Goal: Information Seeking & Learning: Learn about a topic

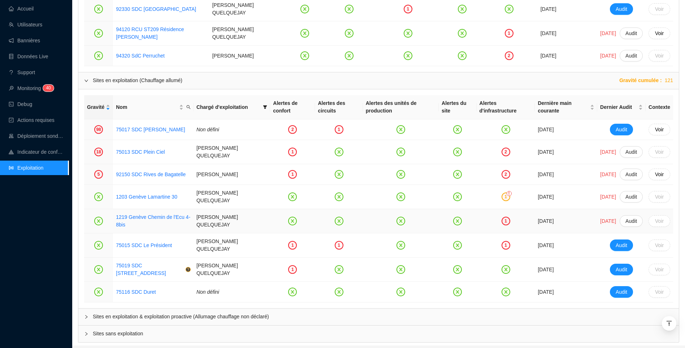
scroll to position [723, 0]
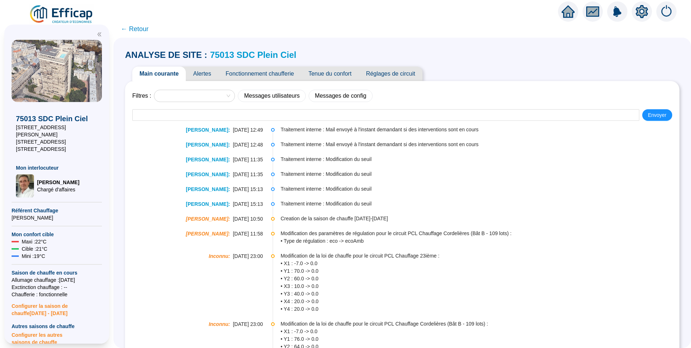
click at [258, 74] on span "Fonctionnement chaufferie" at bounding box center [259, 73] width 83 height 14
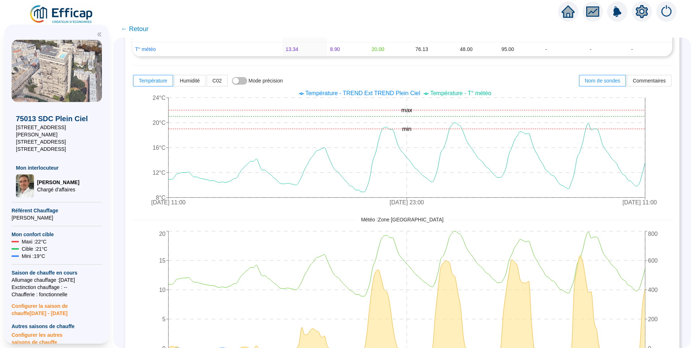
scroll to position [325, 0]
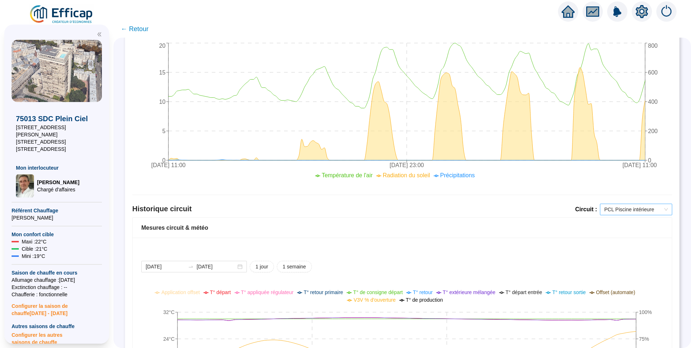
click at [635, 209] on span "PCL Piscine intérieure" at bounding box center [636, 209] width 64 height 11
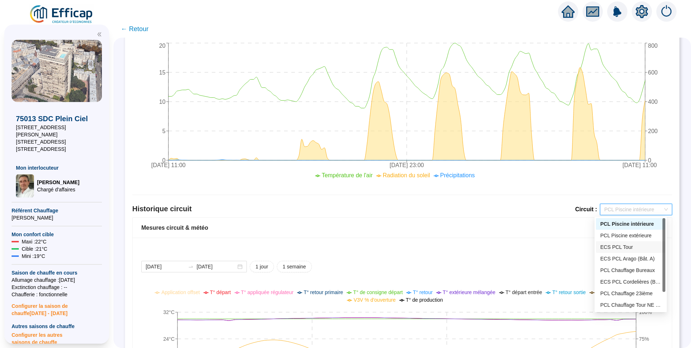
click at [624, 243] on div "ECS PCL Tour" at bounding box center [630, 247] width 61 height 8
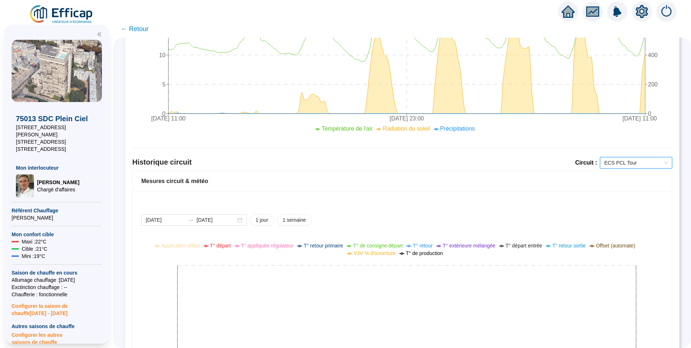
scroll to position [434, 0]
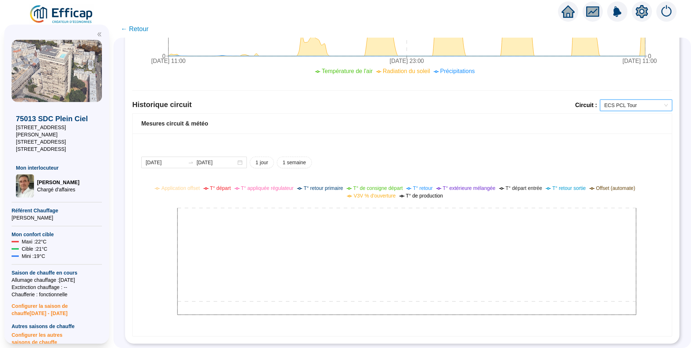
click at [612, 105] on span "ECS PCL Tour" at bounding box center [636, 105] width 64 height 11
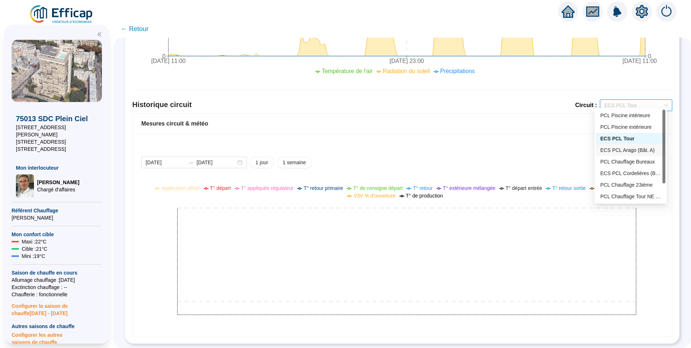
click at [619, 152] on div "ECS PCL Arago (Bât. A)" at bounding box center [630, 150] width 61 height 8
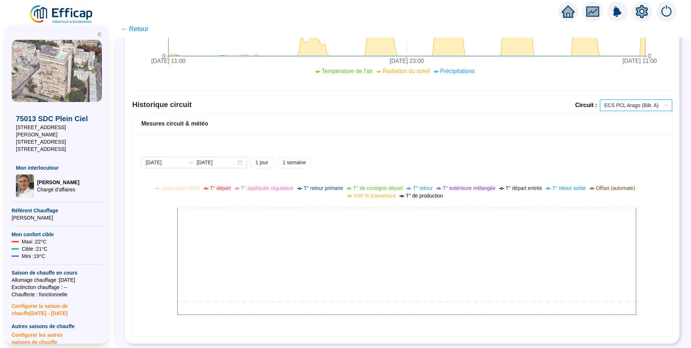
click at [628, 102] on span "ECS PCL Arago (Bât. A)" at bounding box center [636, 105] width 64 height 11
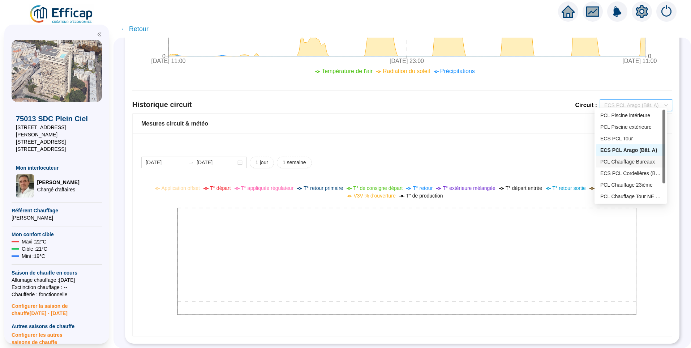
click at [630, 164] on div "PCL Chauffage Bureaux" at bounding box center [630, 162] width 61 height 8
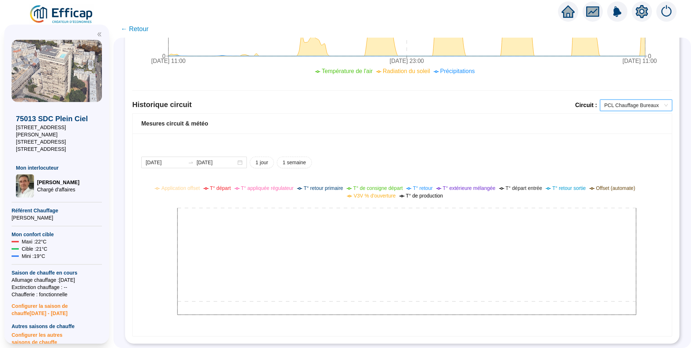
click at [613, 105] on span "PCL Chauffage Bureaux" at bounding box center [636, 105] width 64 height 11
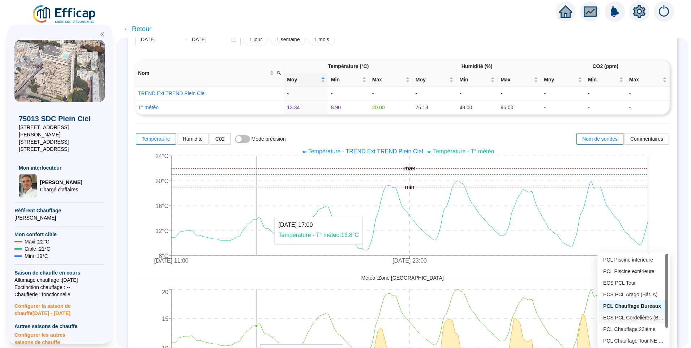
scroll to position [0, 0]
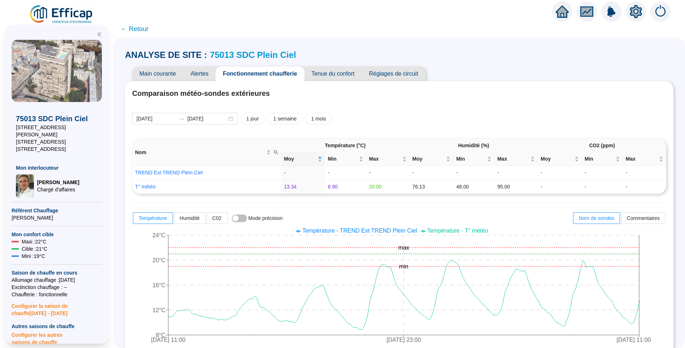
click at [207, 74] on span "Alertes" at bounding box center [199, 73] width 33 height 14
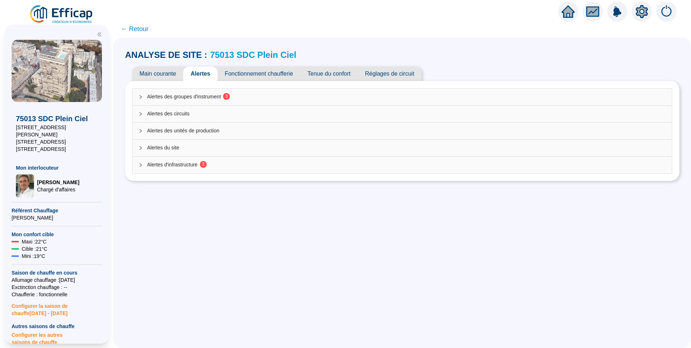
click at [200, 171] on div "Alertes d'infrastructure 3" at bounding box center [402, 164] width 539 height 17
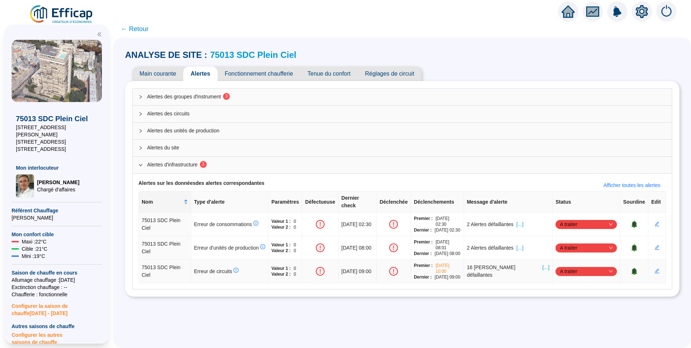
click at [543, 263] on span "[...]" at bounding box center [545, 270] width 7 height 15
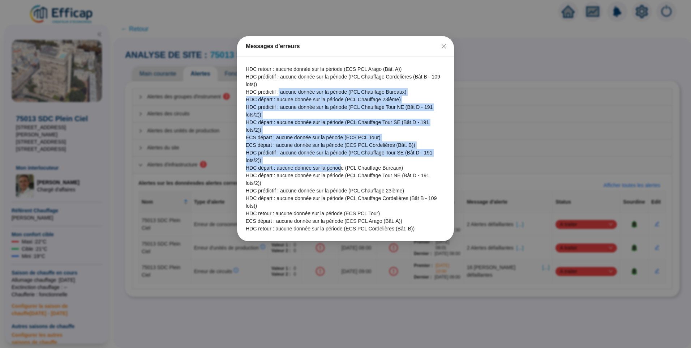
drag, startPoint x: 315, startPoint y: 102, endPoint x: 340, endPoint y: 151, distance: 54.9
click at [340, 151] on div "HDC retour : aucune donnée sur la période (ECS PCL Arago (Bât. A)) HDC prédicti…" at bounding box center [345, 149] width 217 height 184
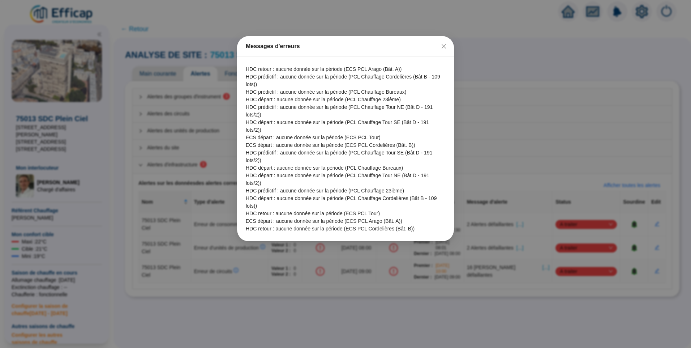
click at [306, 217] on span "ECS départ : aucune donnée sur la période (ECS PCL Arago (Bât. A))" at bounding box center [345, 221] width 199 height 8
click at [442, 47] on icon "close" at bounding box center [444, 46] width 6 height 6
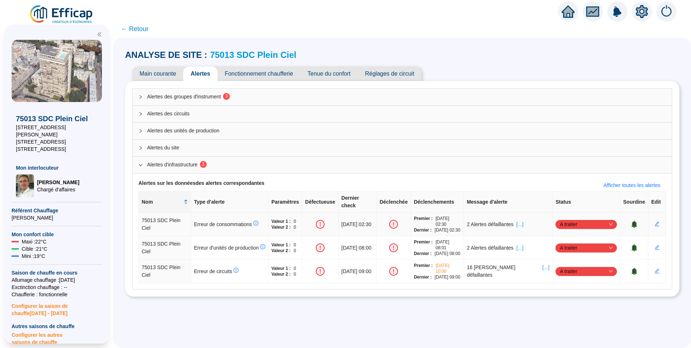
click at [523, 220] on span "[...]" at bounding box center [519, 224] width 7 height 8
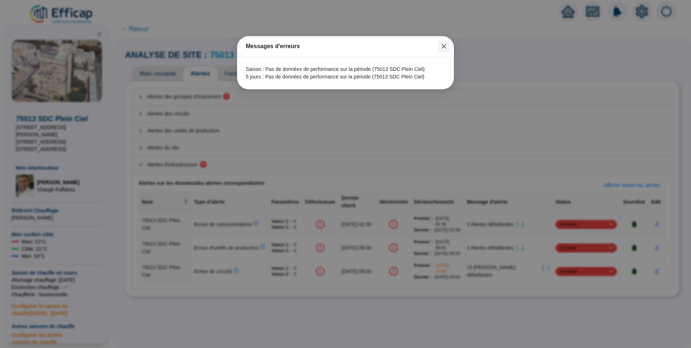
click at [448, 46] on span "Fermer" at bounding box center [444, 46] width 12 height 6
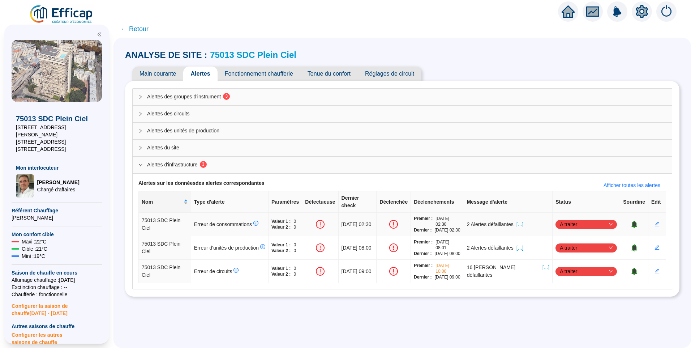
click at [631, 221] on icon "bell" at bounding box center [633, 223] width 5 height 5
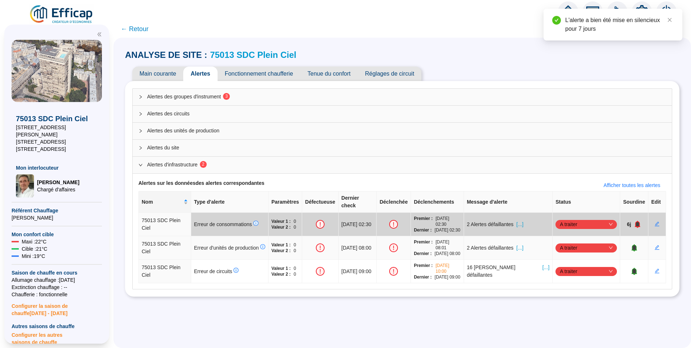
click at [523, 244] on span "[...]" at bounding box center [519, 248] width 7 height 8
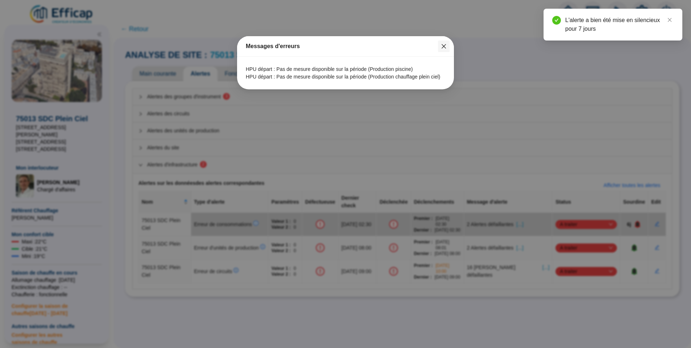
click at [445, 49] on button "Close" at bounding box center [444, 46] width 12 height 12
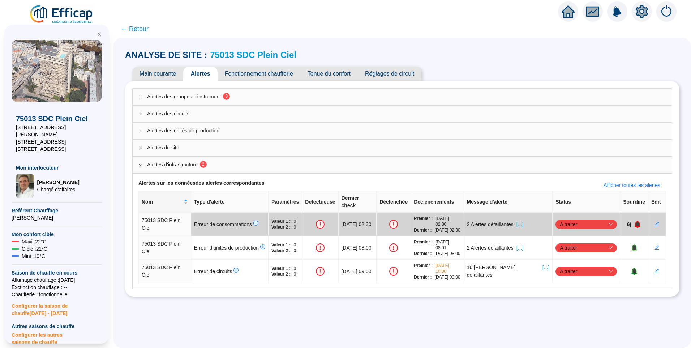
click at [200, 99] on span "Alertes des groupes d'instrument 3" at bounding box center [406, 97] width 519 height 8
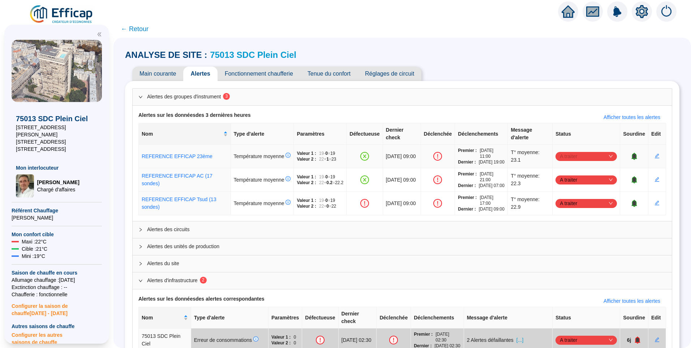
click at [575, 161] on span "A traiter" at bounding box center [586, 156] width 53 height 11
click at [570, 198] on div "Traité" at bounding box center [582, 196] width 50 height 8
click at [565, 161] on span "A traiter" at bounding box center [586, 156] width 53 height 11
click at [569, 69] on div "Main courante Alertes Fonctionnement chaufferie Tenue du confort Réglages de ci…" at bounding box center [402, 73] width 554 height 14
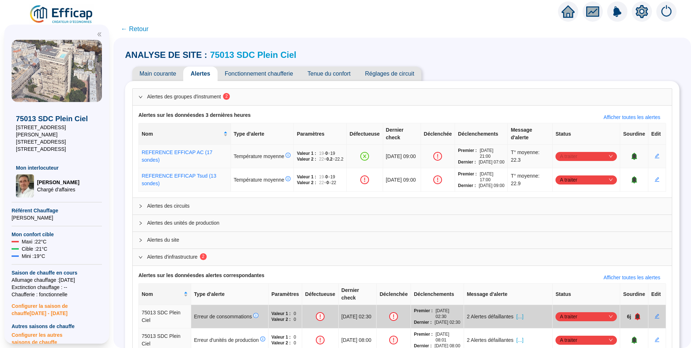
click at [566, 158] on span "A traiter" at bounding box center [586, 156] width 53 height 11
click at [571, 197] on div "Traité" at bounding box center [582, 196] width 50 height 8
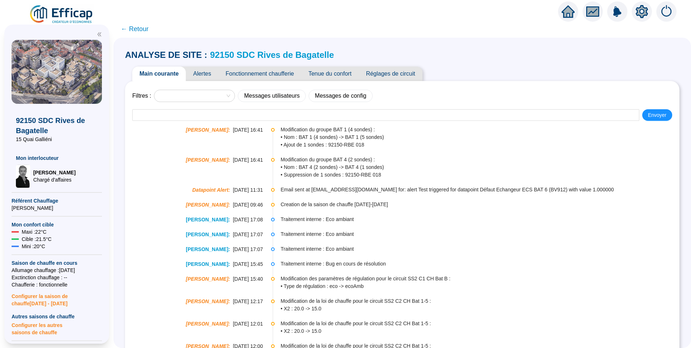
click at [205, 73] on span "Alertes" at bounding box center [202, 73] width 33 height 14
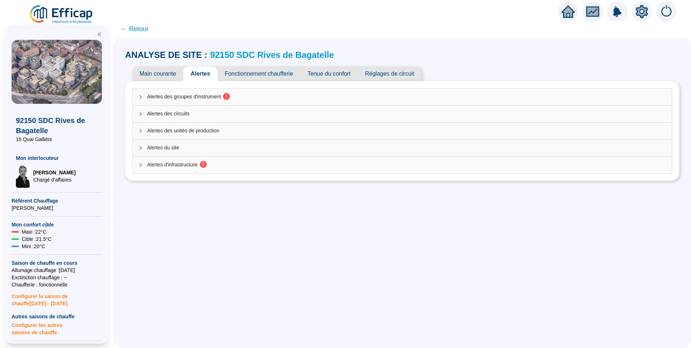
click at [203, 94] on span "Alertes des groupes d'instrument 1" at bounding box center [406, 97] width 519 height 8
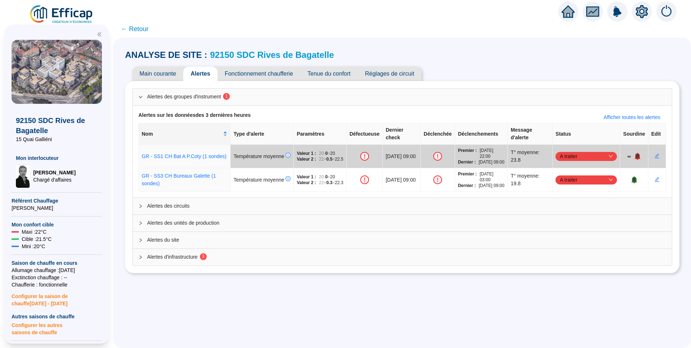
click at [514, 61] on div "ANALYSE DE SITE : 92150 SDC Rives de Bagatelle Main courante Alertes Fonctionne…" at bounding box center [402, 161] width 554 height 232
click at [212, 260] on span "Alertes d'infrastructure 3" at bounding box center [406, 257] width 519 height 8
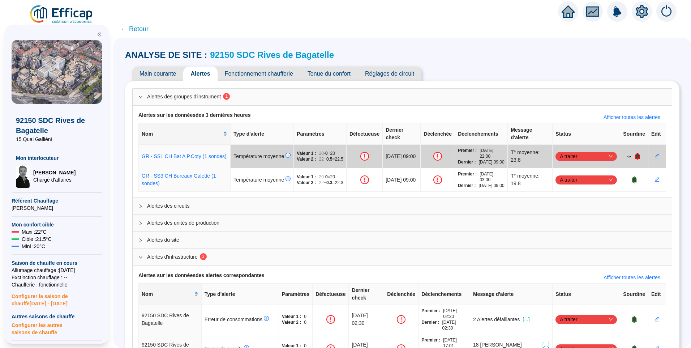
click at [455, 54] on div "ANALYSE DE SITE : 92150 SDC Rives de Bagatelle" at bounding box center [402, 55] width 554 height 12
click at [492, 70] on div "Main courante Alertes Fonctionnement chaufferie Tenue du confort Réglages de ci…" at bounding box center [402, 73] width 554 height 14
click at [655, 182] on icon "edit" at bounding box center [657, 179] width 5 height 5
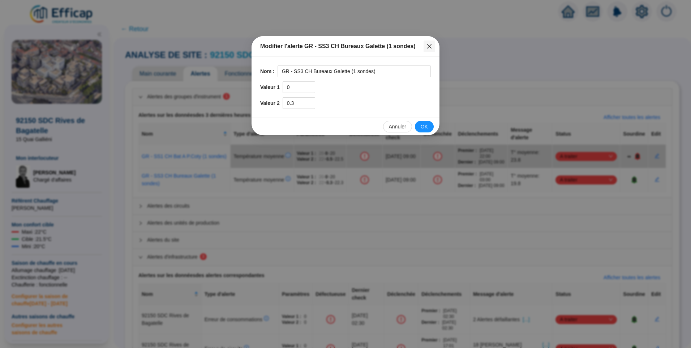
click at [429, 47] on icon "close" at bounding box center [429, 46] width 6 height 6
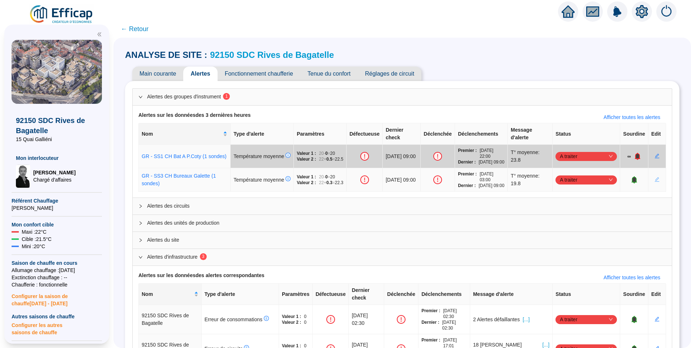
click at [654, 185] on button "button" at bounding box center [657, 180] width 12 height 12
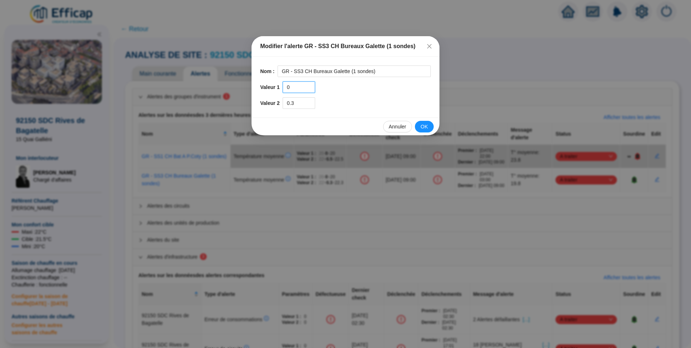
drag, startPoint x: 290, startPoint y: 87, endPoint x: 274, endPoint y: 87, distance: 15.9
click at [274, 87] on div "Valeur 1 0" at bounding box center [345, 87] width 171 height 12
click at [423, 125] on span "OK" at bounding box center [424, 127] width 7 height 8
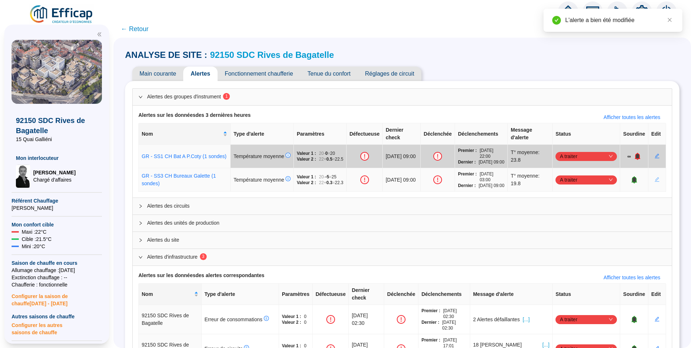
click at [654, 182] on icon "edit" at bounding box center [656, 179] width 5 height 5
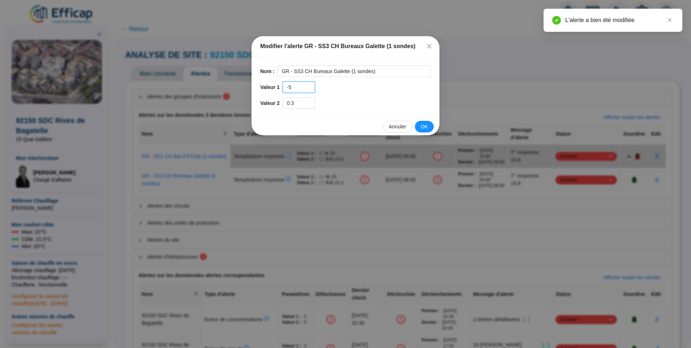
drag, startPoint x: 292, startPoint y: 88, endPoint x: 273, endPoint y: 87, distance: 18.1
click at [273, 87] on div "Valeur 1 -5" at bounding box center [345, 87] width 171 height 12
type input "-"
drag, startPoint x: 291, startPoint y: 87, endPoint x: 279, endPoint y: 85, distance: 12.6
click at [276, 88] on div "Valeur 1 .5" at bounding box center [345, 87] width 171 height 12
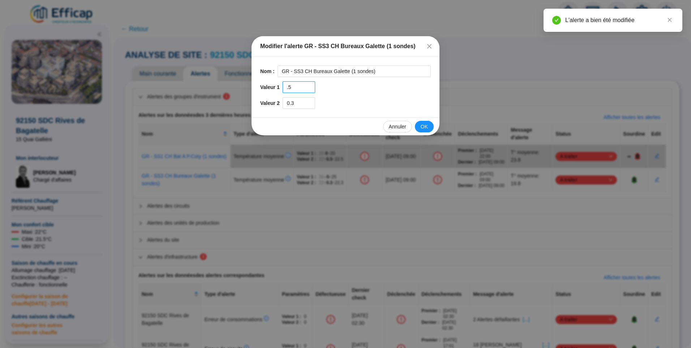
type input "-"
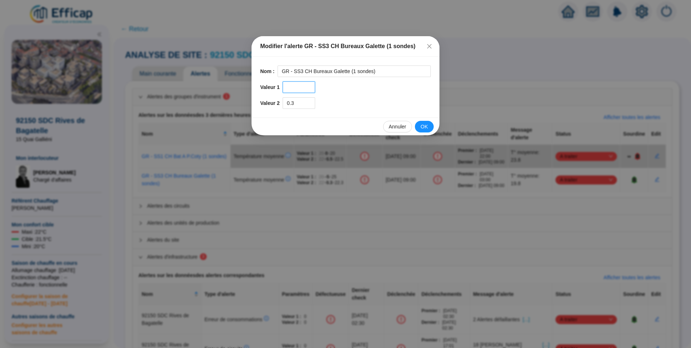
type input "0"
type input "-"
click at [428, 47] on icon "close" at bounding box center [429, 46] width 4 height 4
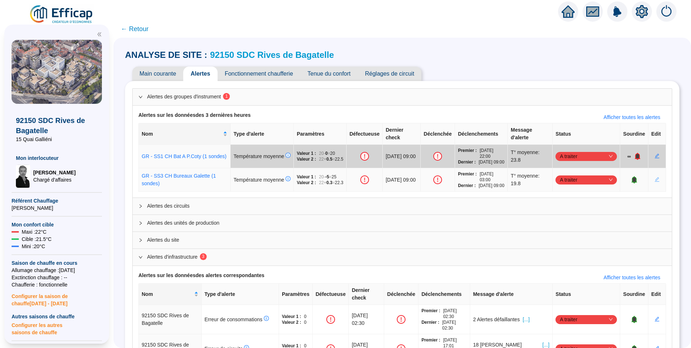
click at [654, 182] on icon "edit" at bounding box center [656, 179] width 5 height 5
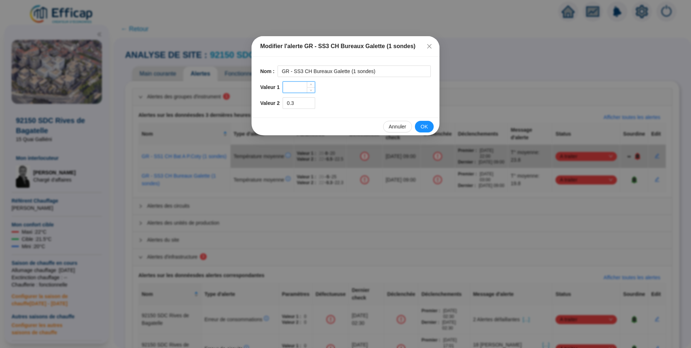
click at [288, 84] on input at bounding box center [299, 87] width 32 height 11
type input "0.5"
click at [421, 125] on button "OK" at bounding box center [424, 127] width 19 height 12
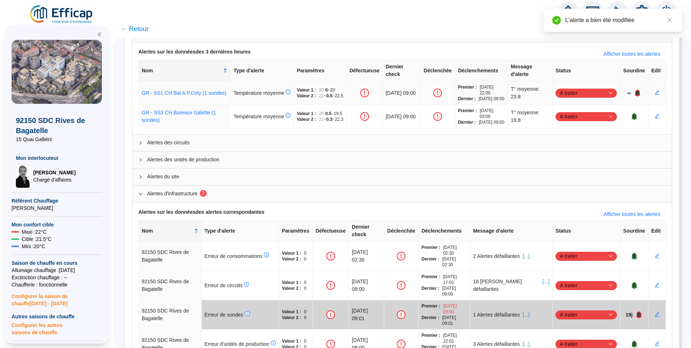
scroll to position [101, 0]
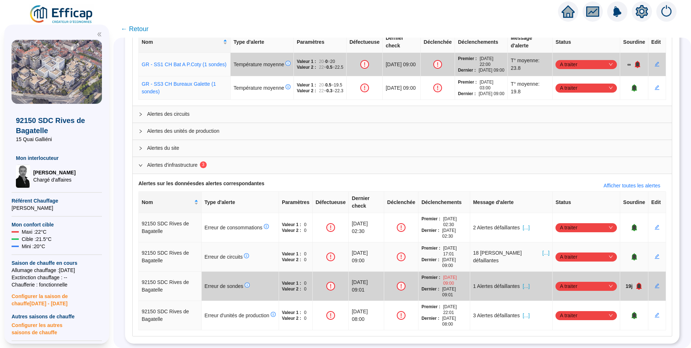
click at [542, 249] on span "[...]" at bounding box center [545, 256] width 7 height 15
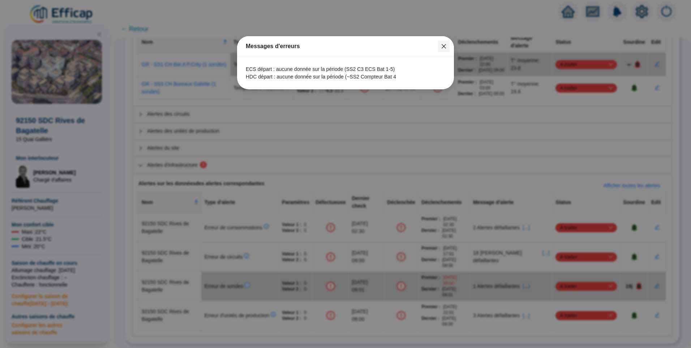
click at [445, 43] on icon "close" at bounding box center [444, 46] width 6 height 6
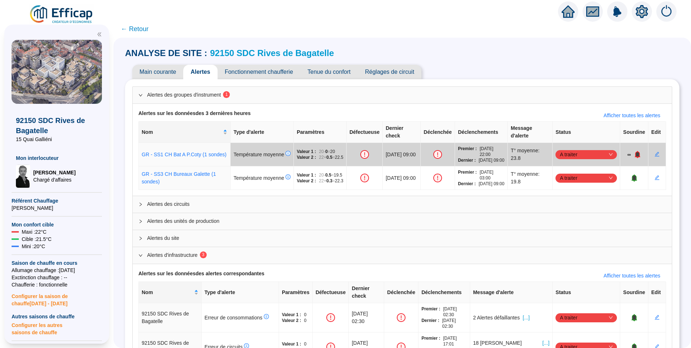
scroll to position [0, 0]
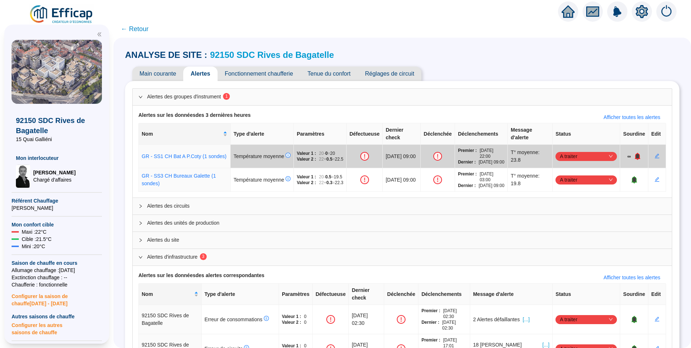
click at [253, 78] on span "Fonctionnement chaufferie" at bounding box center [258, 73] width 83 height 14
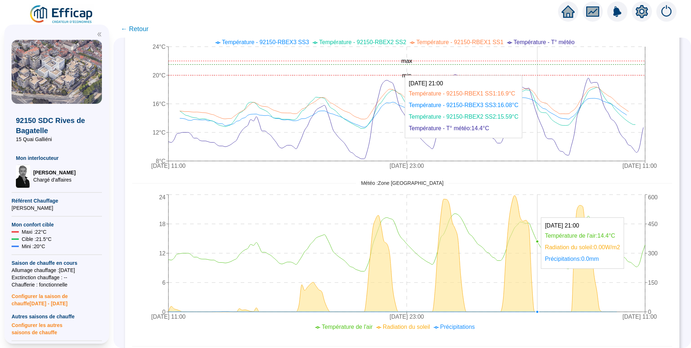
scroll to position [434, 0]
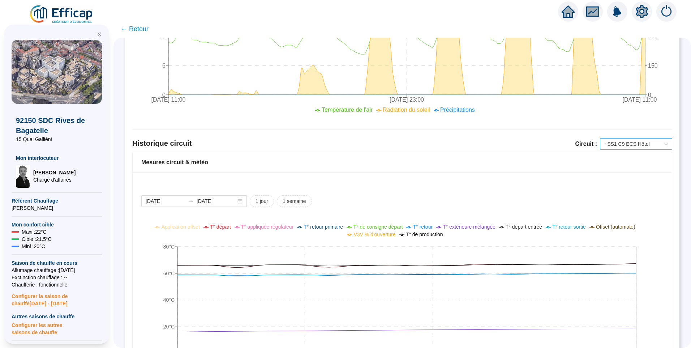
click at [624, 144] on span "~SS1 C9 ECS Hôtel" at bounding box center [636, 143] width 64 height 11
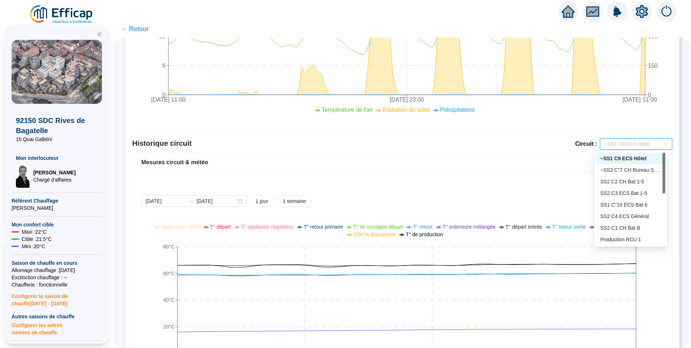
click at [529, 167] on div "Mesures circuit & météo" at bounding box center [402, 162] width 539 height 20
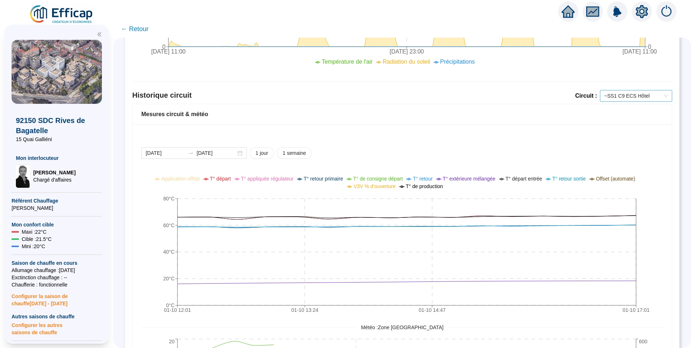
scroll to position [470, 0]
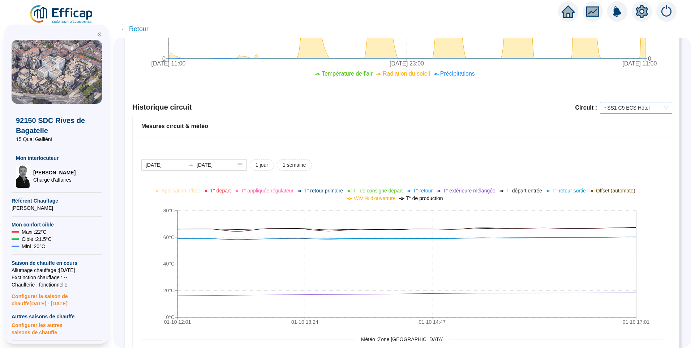
click at [612, 107] on span "~SS1 C9 ECS Hôtel" at bounding box center [636, 107] width 64 height 11
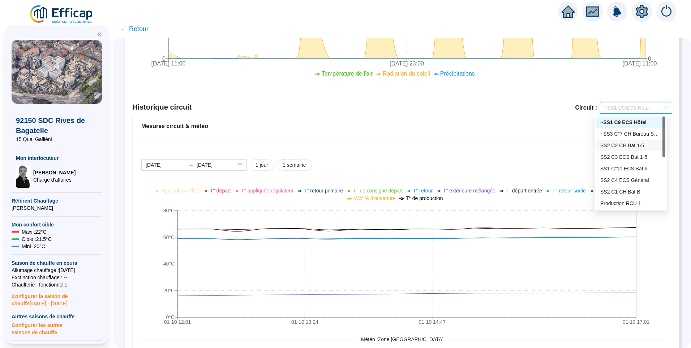
click at [621, 150] on div "SS2 C2 CH Bat 1-5" at bounding box center [630, 145] width 69 height 12
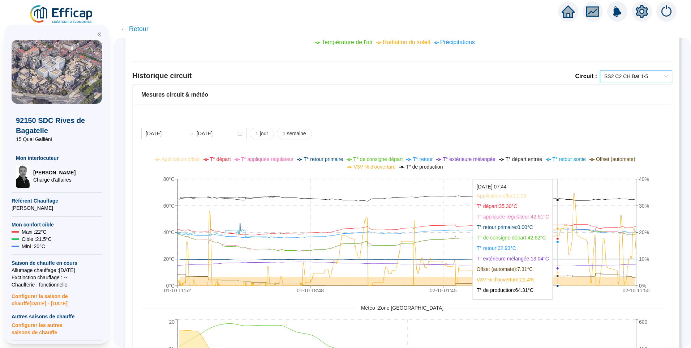
scroll to position [506, 0]
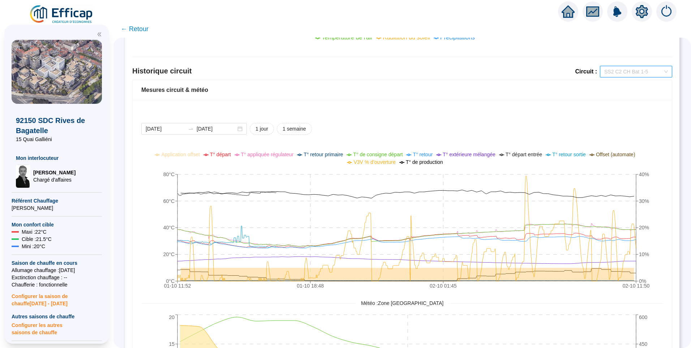
click at [625, 73] on span "SS2 C2 CH Bat 1-5" at bounding box center [636, 71] width 64 height 11
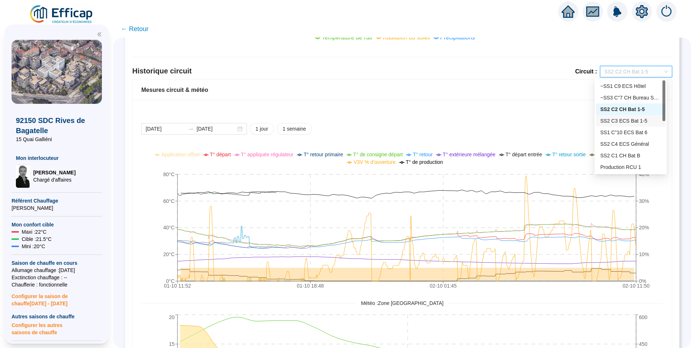
click at [628, 119] on div "SS2 C3 ECS Bat 1-5" at bounding box center [630, 121] width 61 height 8
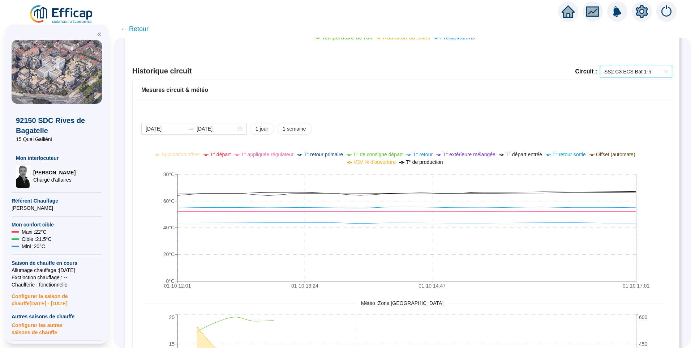
click at [629, 73] on span "SS2 C3 ECS Bat 1-5" at bounding box center [636, 71] width 64 height 11
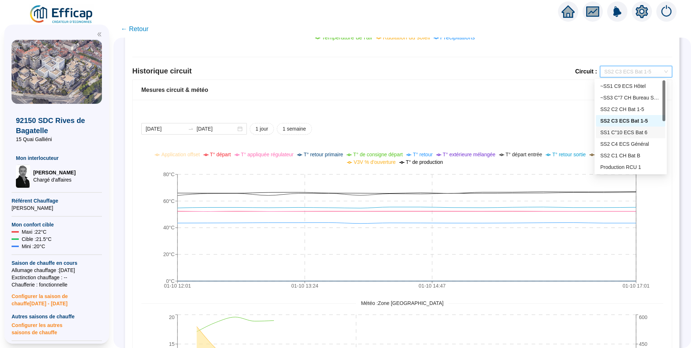
click at [625, 133] on div "SS1 C"10 ECS Bat 6" at bounding box center [630, 133] width 61 height 8
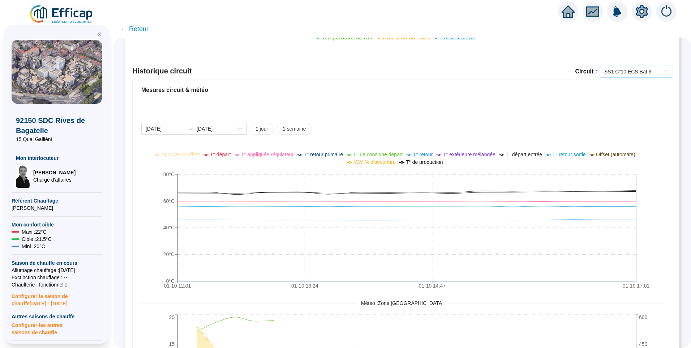
click at [637, 74] on span "SS1 C"10 ECS Bat 6" at bounding box center [636, 71] width 64 height 11
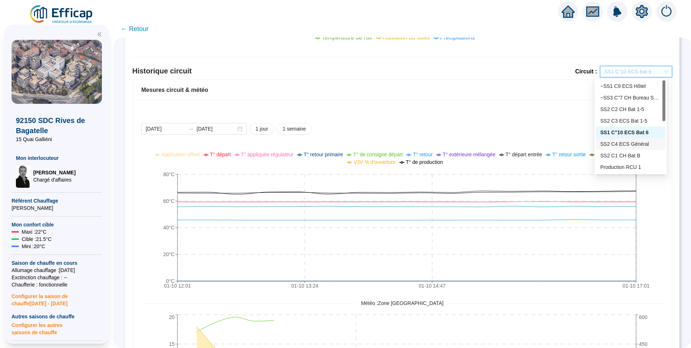
click at [620, 147] on div "SS2 C4 ECS Général" at bounding box center [630, 144] width 61 height 8
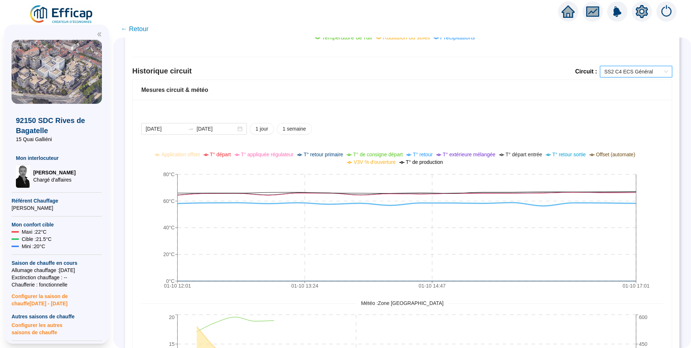
click at [633, 70] on span "SS2 C4 ECS Général" at bounding box center [636, 71] width 64 height 11
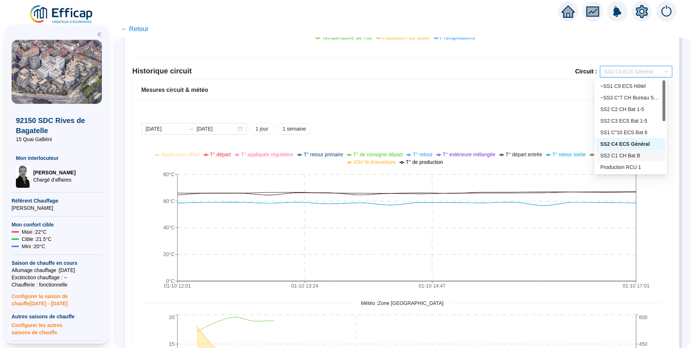
click at [616, 152] on div "SS2 C1 CH Bat B" at bounding box center [630, 156] width 61 height 8
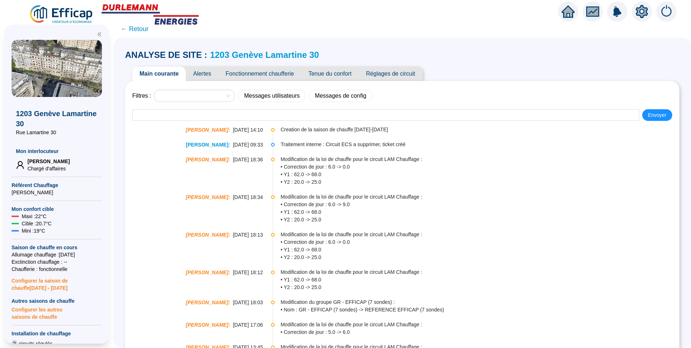
click at [210, 74] on span "Alertes" at bounding box center [202, 73] width 33 height 14
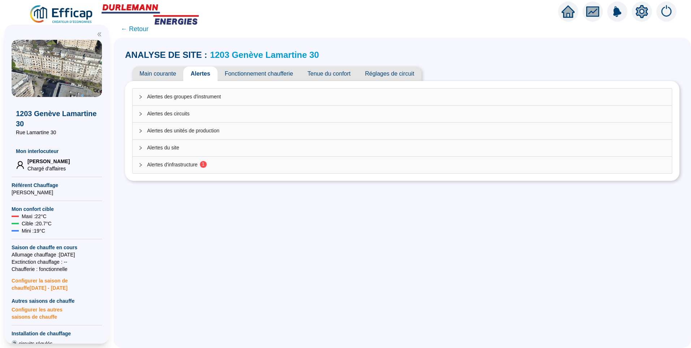
click at [204, 162] on span "1" at bounding box center [203, 163] width 3 height 5
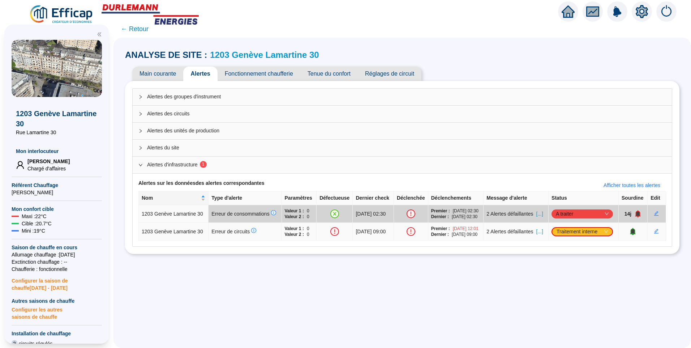
click at [542, 235] on span "[...]" at bounding box center [539, 232] width 7 height 8
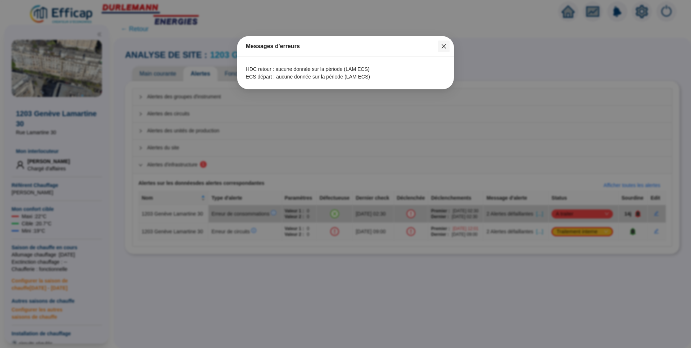
click at [443, 48] on icon "close" at bounding box center [443, 46] width 4 height 4
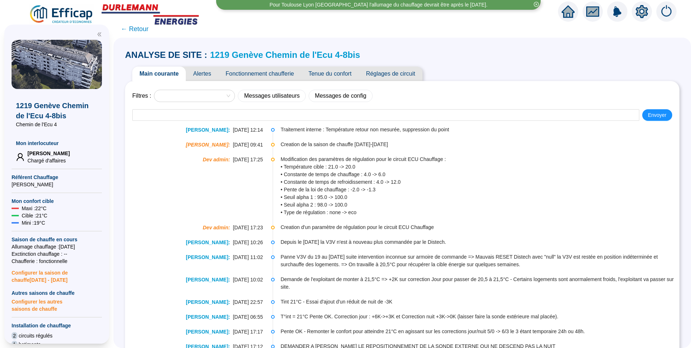
click at [210, 73] on span "Alertes" at bounding box center [202, 73] width 33 height 14
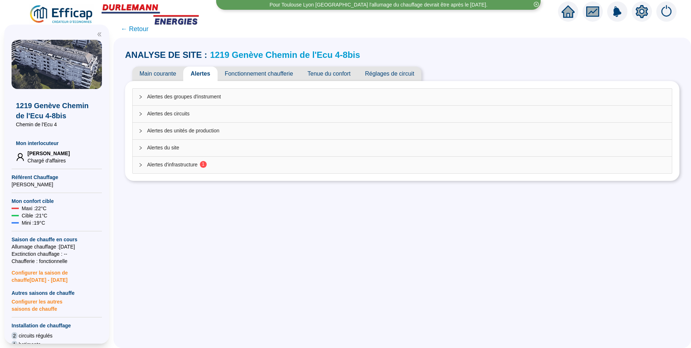
click at [191, 166] on span "Alertes d'infrastructure 1" at bounding box center [406, 165] width 519 height 8
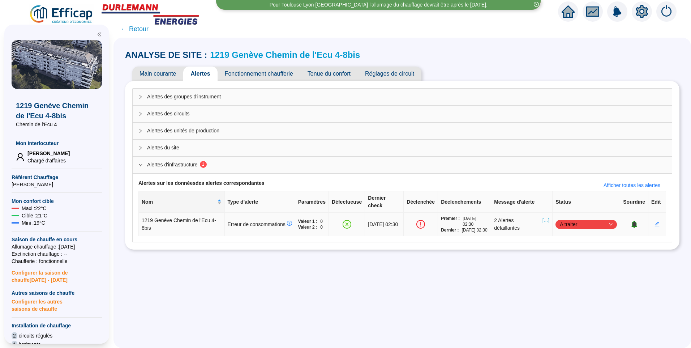
click at [562, 219] on span "A traiter" at bounding box center [586, 224] width 53 height 11
click at [560, 254] on div "Traité" at bounding box center [582, 256] width 50 height 8
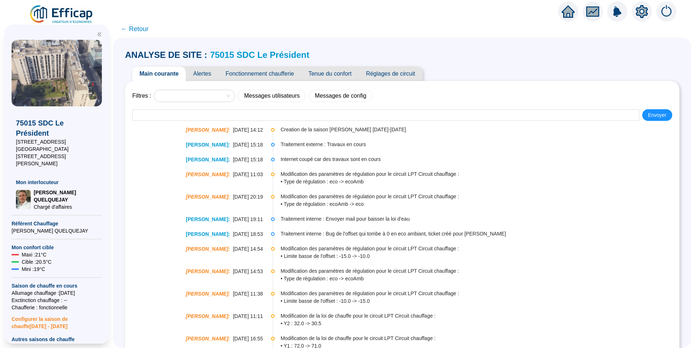
click at [210, 71] on span "Alertes" at bounding box center [202, 73] width 33 height 14
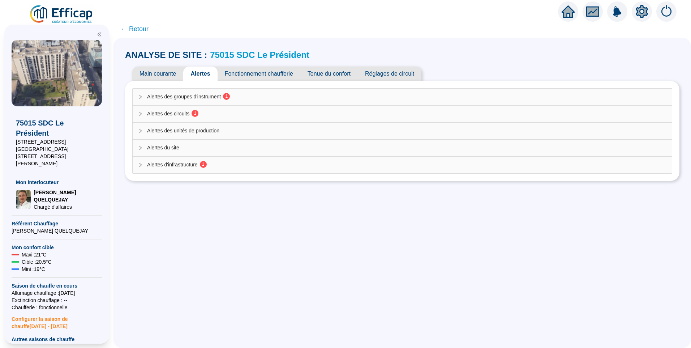
click at [204, 113] on span "Alertes des circuits 1" at bounding box center [406, 114] width 519 height 8
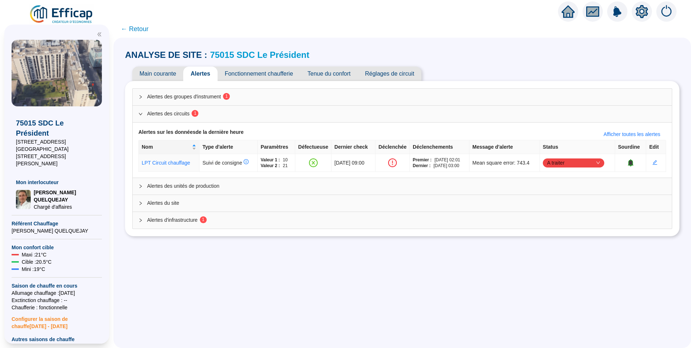
click at [206, 100] on div "Alertes des groupes d'instrument 1" at bounding box center [402, 97] width 539 height 17
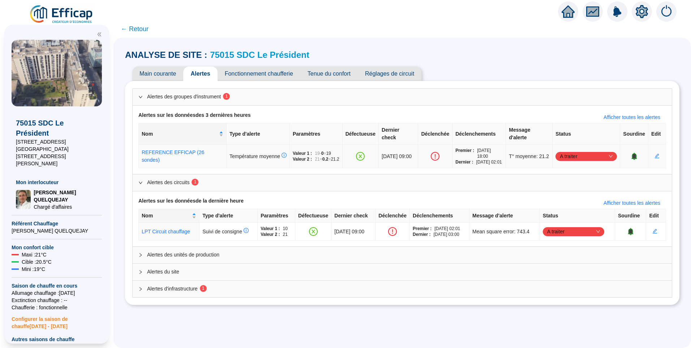
click at [561, 155] on span "A traiter" at bounding box center [586, 156] width 53 height 11
click at [564, 195] on div "Traité" at bounding box center [582, 196] width 50 height 8
click at [561, 237] on span "A traiter" at bounding box center [573, 231] width 53 height 11
click at [563, 271] on div "Traité" at bounding box center [575, 274] width 50 height 8
click at [207, 292] on sup "1" at bounding box center [203, 288] width 7 height 7
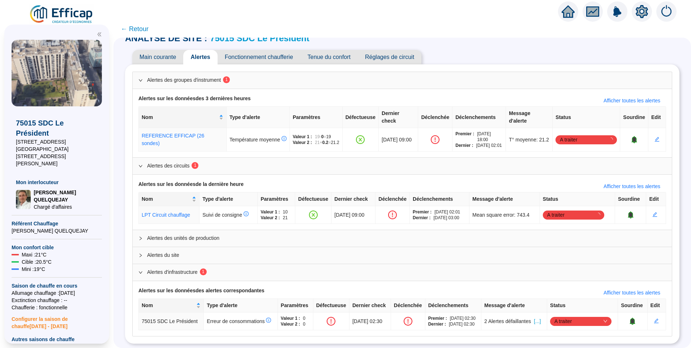
scroll to position [28, 0]
click at [540, 317] on span "[...]" at bounding box center [537, 321] width 7 height 8
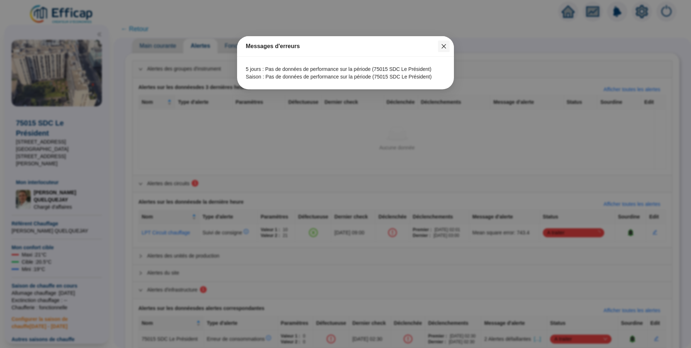
click at [445, 46] on icon "close" at bounding box center [444, 46] width 6 height 6
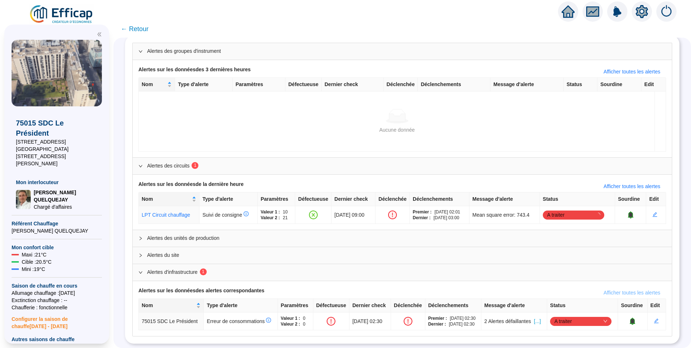
scroll to position [51, 0]
click at [630, 318] on icon "bell" at bounding box center [632, 320] width 5 height 5
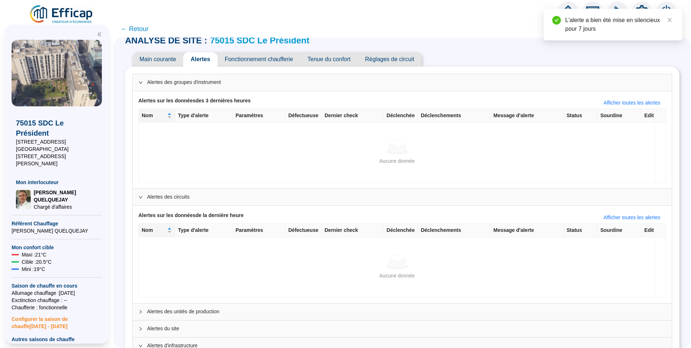
scroll to position [0, 0]
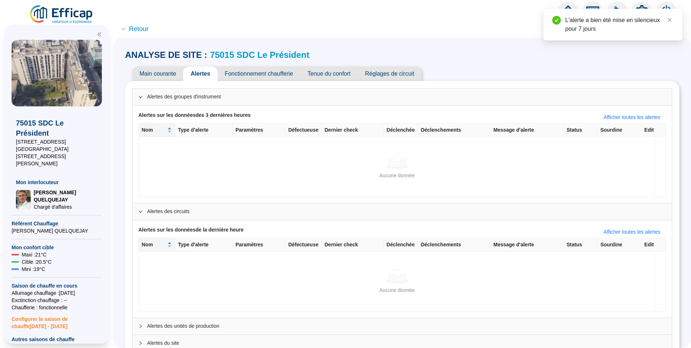
click at [280, 57] on link "75015 SDC Le Président" at bounding box center [259, 55] width 99 height 10
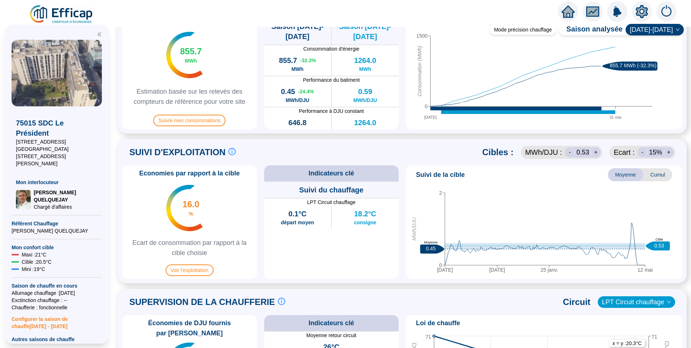
scroll to position [325, 0]
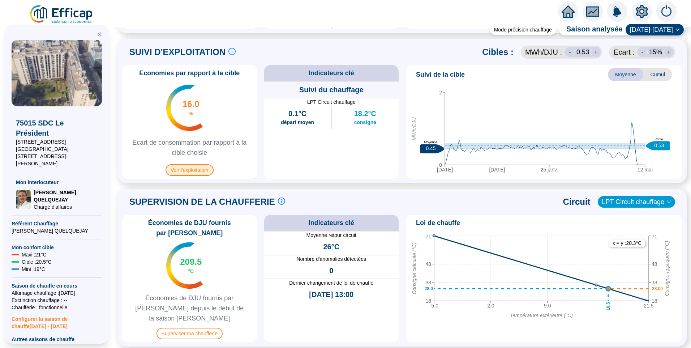
click at [198, 170] on span "Voir l'exploitation" at bounding box center [189, 170] width 48 height 12
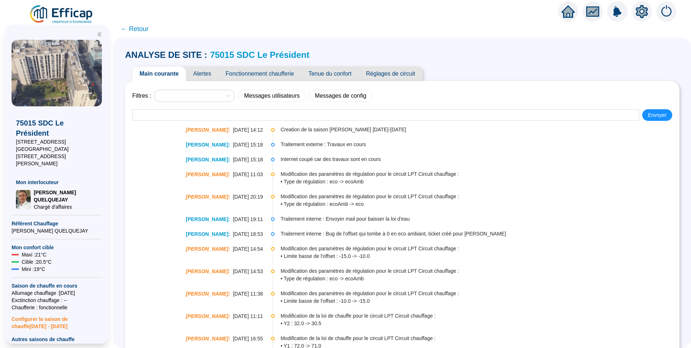
click at [259, 77] on span "Fonctionnement chaufferie" at bounding box center [259, 73] width 83 height 14
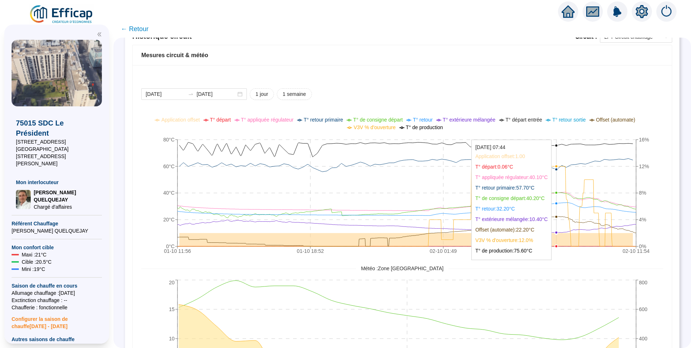
scroll to position [506, 0]
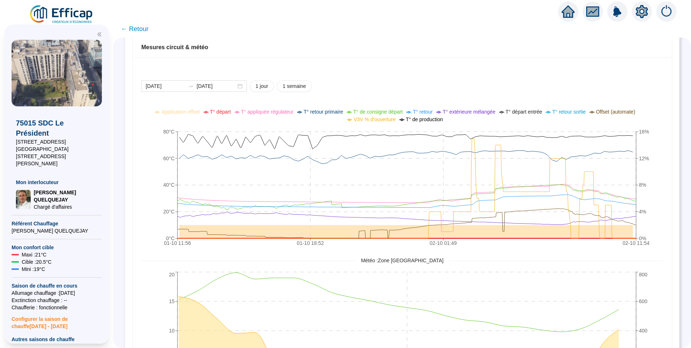
click at [220, 112] on span "T° départ" at bounding box center [220, 112] width 21 height 6
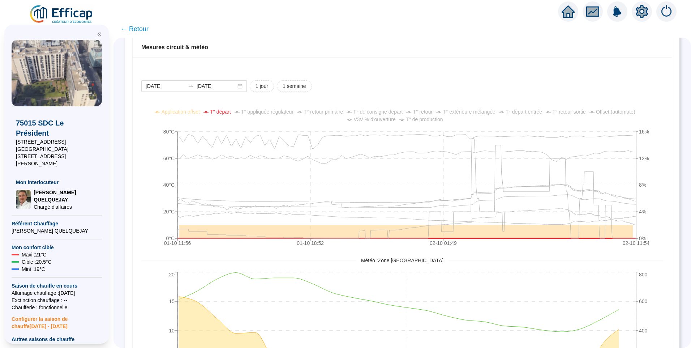
click at [220, 112] on span "T° départ" at bounding box center [220, 112] width 21 height 6
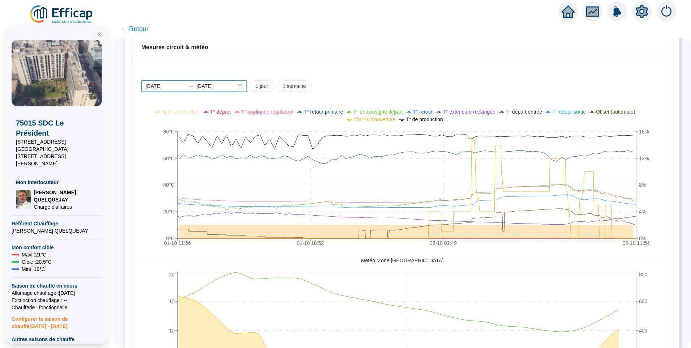
click at [178, 84] on input "2025-10-01" at bounding box center [165, 86] width 39 height 8
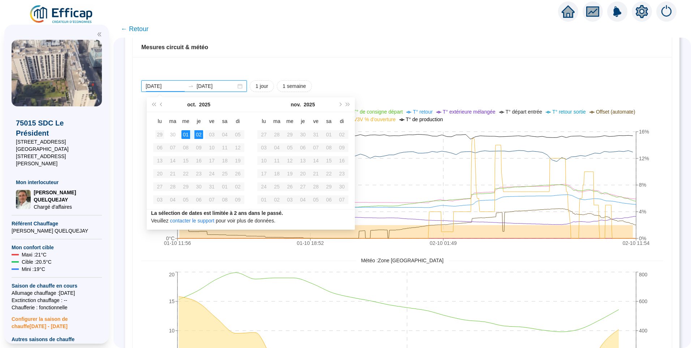
type input "[DATE]"
click at [156, 131] on div "29" at bounding box center [159, 134] width 9 height 9
type input "[DATE]"
click at [301, 137] on div "02" at bounding box center [302, 134] width 9 height 9
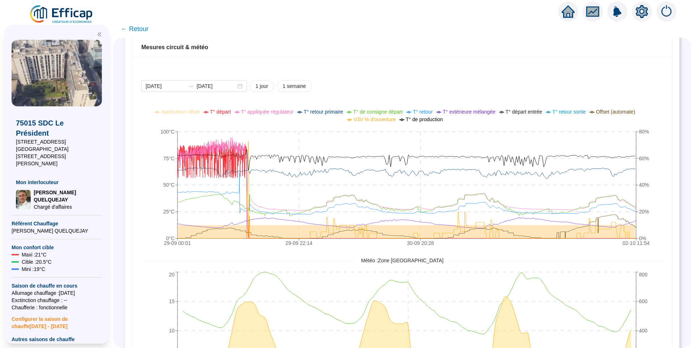
click at [469, 80] on div "2025-09-29 2025-10-02 1 jour 1 semaine" at bounding box center [402, 86] width 522 height 12
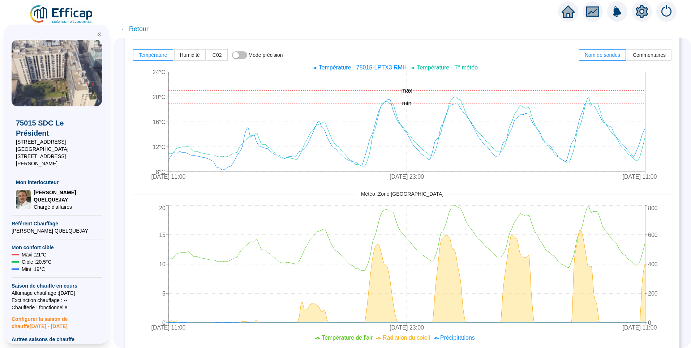
scroll to position [0, 0]
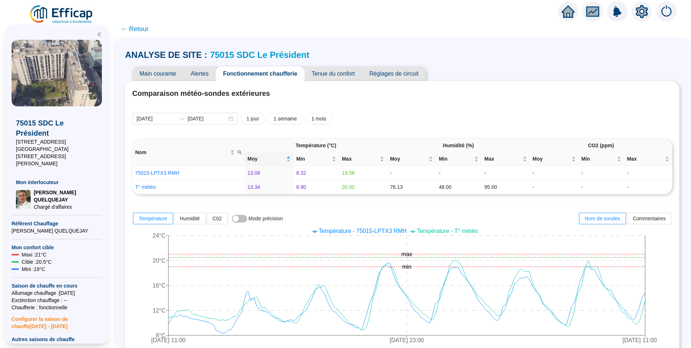
click at [469, 57] on div "ANALYSE DE SITE : 75015 SDC Le Président" at bounding box center [402, 55] width 554 height 12
click at [468, 72] on div "Main courante Alertes Fonctionnement chaufferie Tenue du confort Réglages de ci…" at bounding box center [402, 73] width 554 height 14
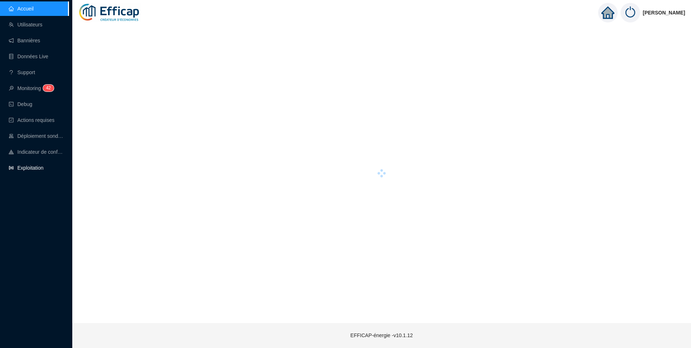
click at [34, 171] on link "Exploitation" at bounding box center [26, 168] width 35 height 6
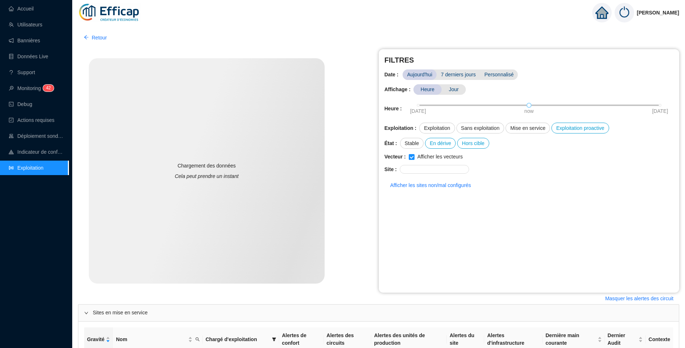
drag, startPoint x: 29, startPoint y: 263, endPoint x: 28, endPoint y: 258, distance: 5.8
click at [29, 263] on div "Accueil Utilisateurs Bannières Données Live Support Monitoring 4 2 Debug Action…" at bounding box center [34, 174] width 69 height 348
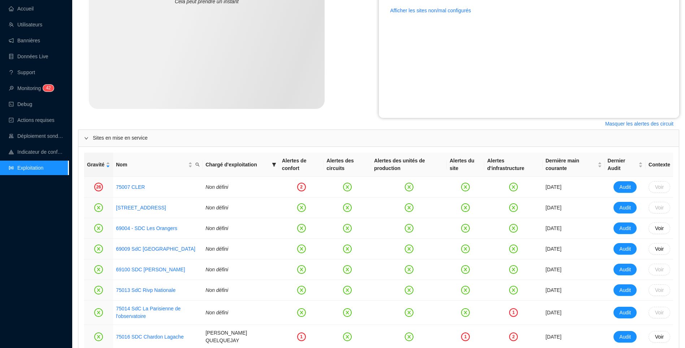
scroll to position [217, 0]
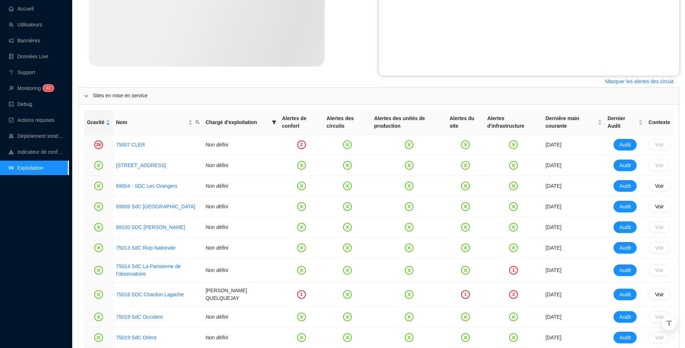
click at [37, 210] on div "Accueil Utilisateurs Bannières Données Live Support Monitoring 4 2 Debug Action…" at bounding box center [34, 174] width 69 height 348
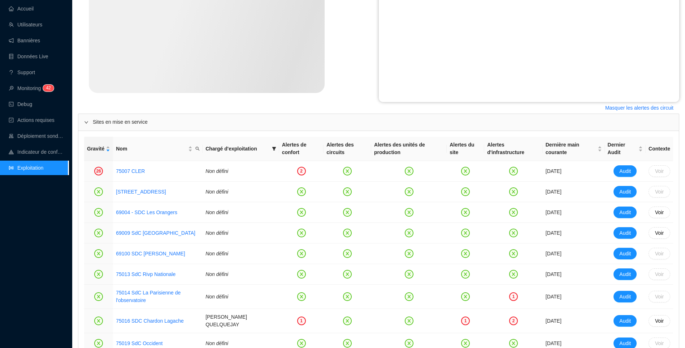
scroll to position [253, 0]
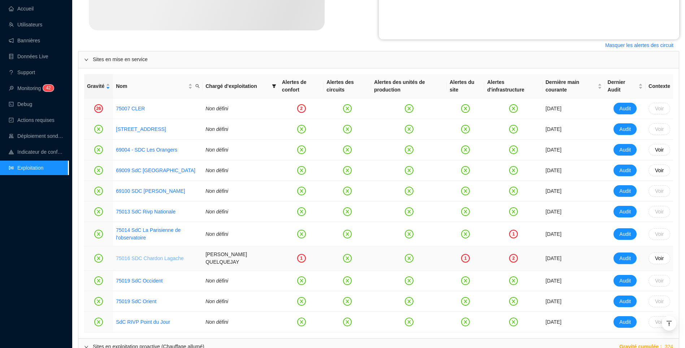
click at [163, 257] on link "75016 SDC Chardon Lagache" at bounding box center [150, 258] width 68 height 6
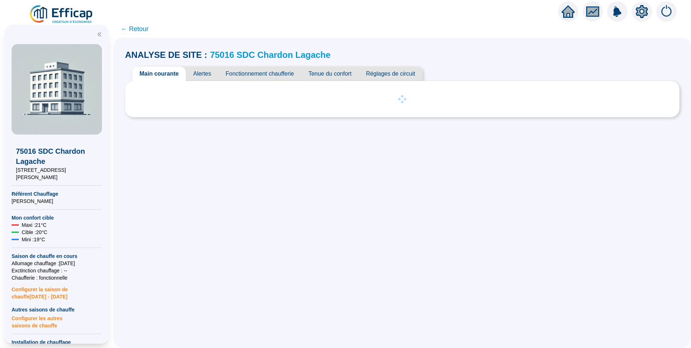
click at [255, 71] on span "Fonctionnement chaufferie" at bounding box center [259, 73] width 83 height 14
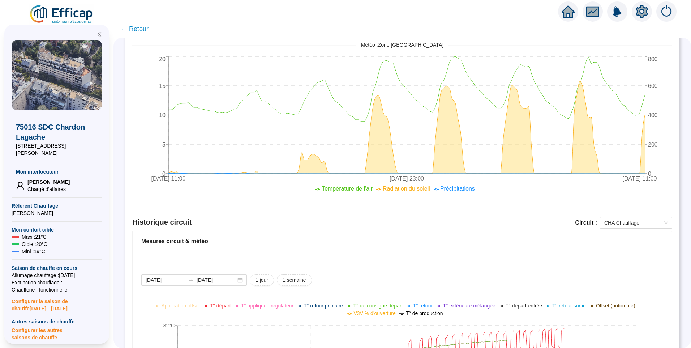
scroll to position [493, 0]
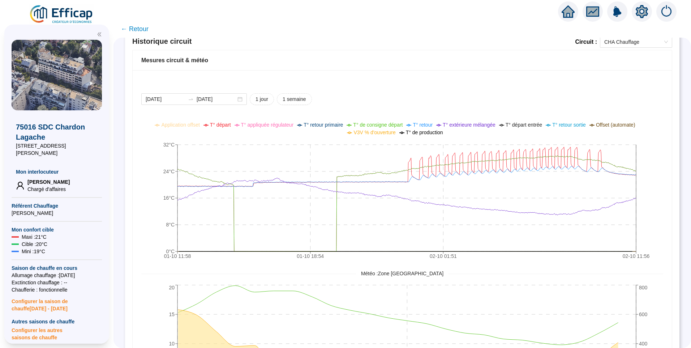
click at [561, 100] on div "2025-10-01 2025-10-02 1 jour 1 semaine" at bounding box center [402, 99] width 522 height 12
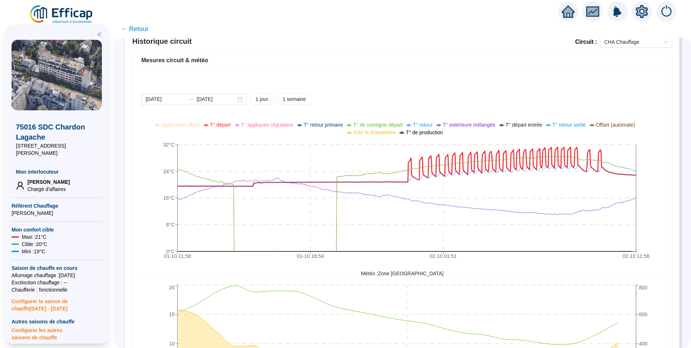
click at [231, 125] on span "T° départ" at bounding box center [220, 125] width 21 height 6
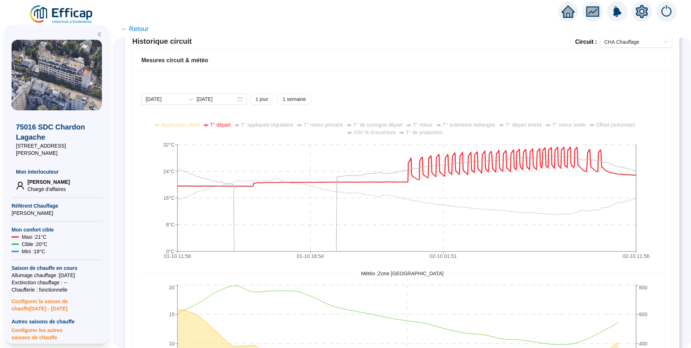
click at [277, 126] on span "T° appliquée régulateur" at bounding box center [267, 125] width 53 height 6
click at [473, 127] on span "T° extérieure mélangée" at bounding box center [469, 125] width 53 height 6
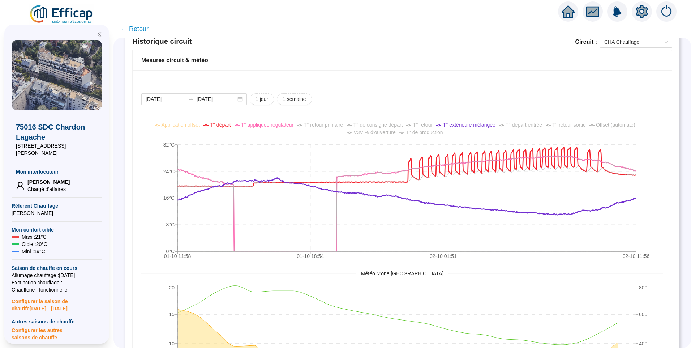
click at [496, 104] on div "2025-10-01 2025-10-02 1 jour 1 semaine" at bounding box center [402, 99] width 522 height 12
click at [511, 78] on div "2025-10-01 2025-10-02 1 jour 1 semaine 01-10 11:58 01-10 18:54 02-10 01:51 02-1…" at bounding box center [402, 253] width 539 height 366
click at [392, 126] on span "T° de consigne départ" at bounding box center [377, 125] width 49 height 6
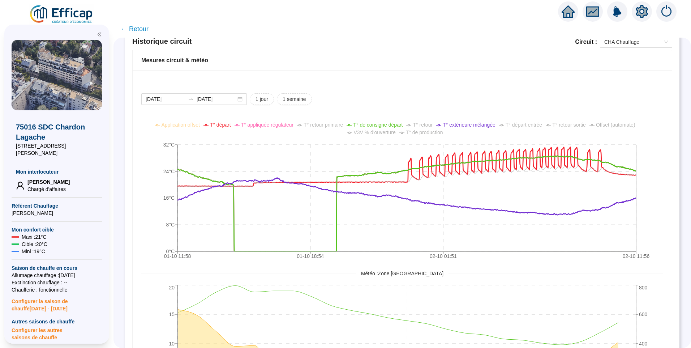
drag, startPoint x: 594, startPoint y: 99, endPoint x: 617, endPoint y: 132, distance: 40.3
click at [595, 100] on div "2025-10-01 2025-10-02 1 jour 1 semaine" at bounding box center [402, 99] width 522 height 12
click at [652, 178] on icon "01-10 11:58 01-10 18:54 02-10 01:51 02-10 11:56 0°C 8°C 16°C 24°C 32°C" at bounding box center [396, 191] width 511 height 145
click at [664, 170] on div "2025-10-01 2025-10-02 1 jour 1 semaine 01-10 11:58 01-10 18:54 02-10 01:51 02-1…" at bounding box center [402, 253] width 539 height 366
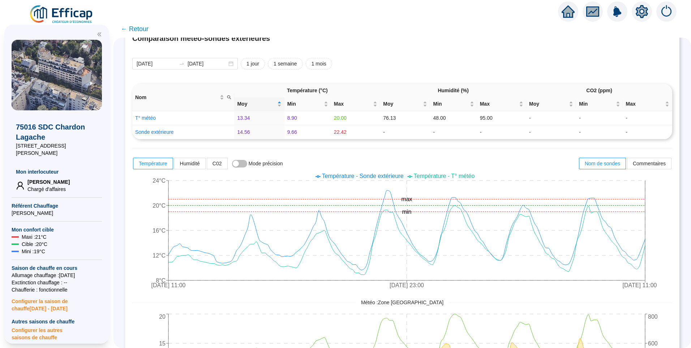
scroll to position [0, 0]
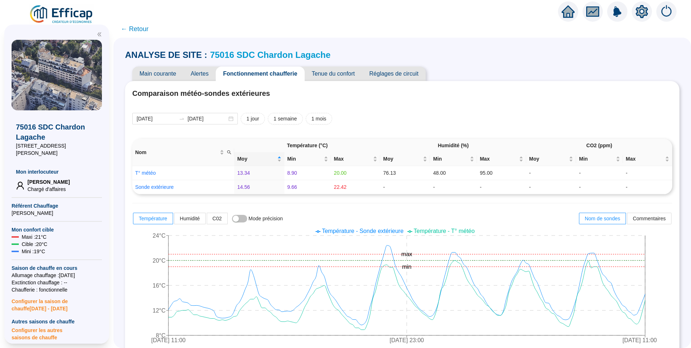
click at [293, 56] on link "75016 SDC Chardon Lagache" at bounding box center [270, 55] width 120 height 10
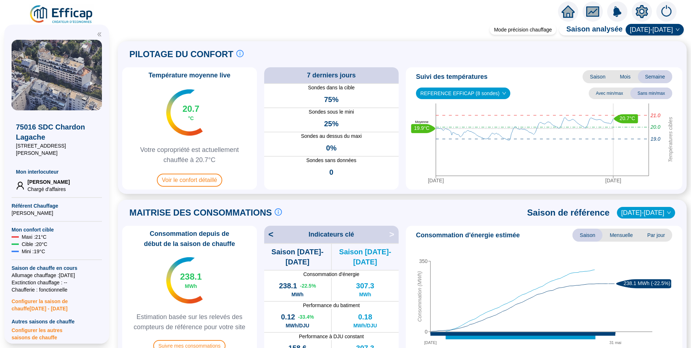
drag, startPoint x: 324, startPoint y: 55, endPoint x: 333, endPoint y: 47, distance: 12.5
click at [324, 55] on div "PILOTAGE DU CONFORT Le pilotage du confort est fondamental pour le confort de t…" at bounding box center [402, 54] width 560 height 17
